Goal: Information Seeking & Learning: Check status

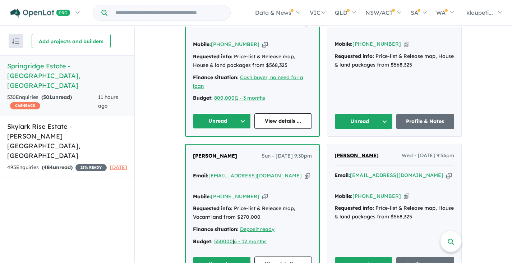
scroll to position [324, 0]
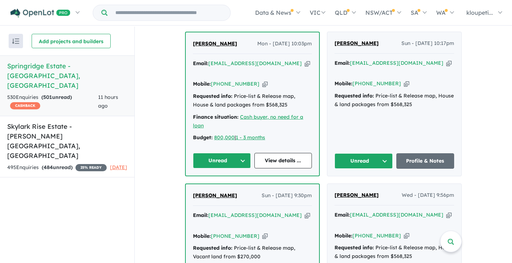
click at [209, 192] on span "[PERSON_NAME]" at bounding box center [215, 195] width 44 height 6
click at [211, 43] on link "[PERSON_NAME]" at bounding box center [215, 44] width 44 height 9
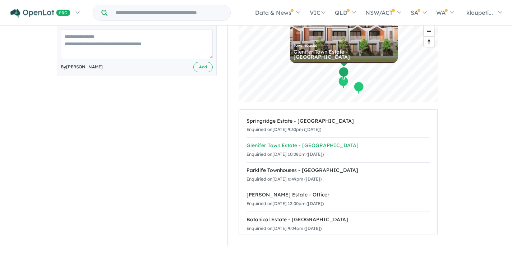
scroll to position [216, 0]
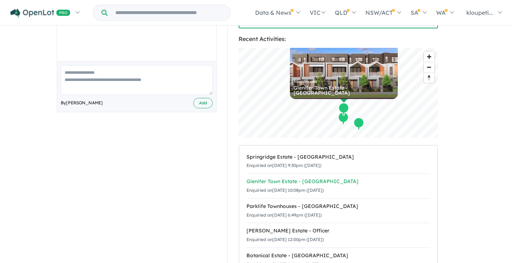
click at [313, 177] on div "Glenifer Town Estate - Scoresby" at bounding box center [339, 181] width 184 height 9
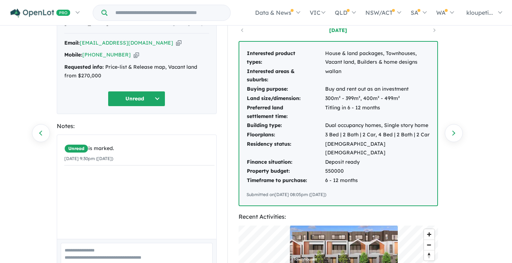
scroll to position [36, 0]
